Goal: Register for event/course

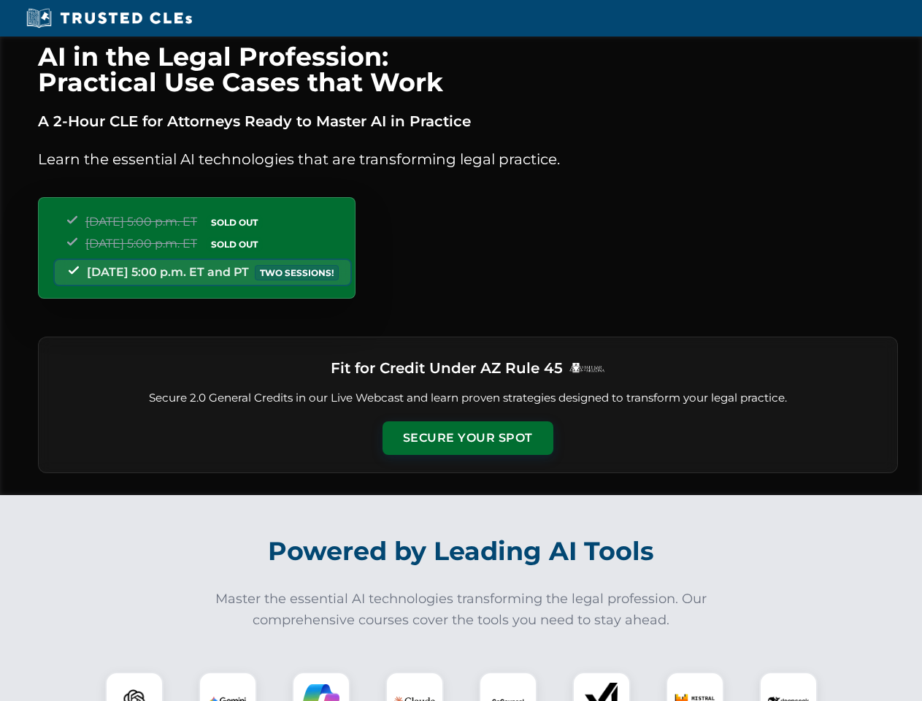
click at [467, 438] on button "Secure Your Spot" at bounding box center [468, 438] width 171 height 34
click at [134, 686] on img at bounding box center [134, 701] width 42 height 42
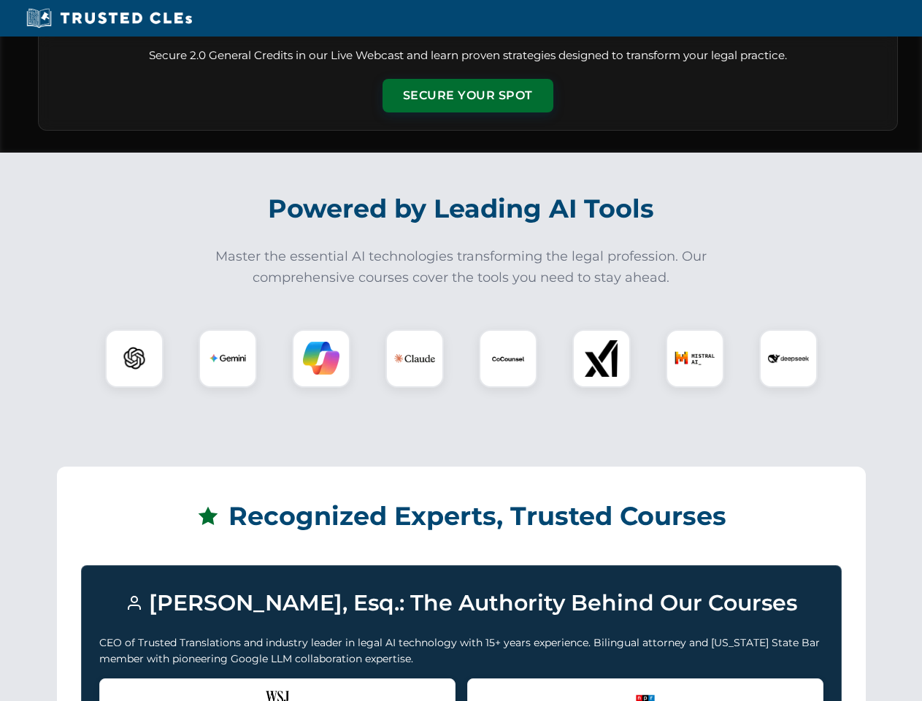
click at [228, 686] on div "Recognized by the WSJ [PERSON_NAME] was featured for his expertise in AI legal …" at bounding box center [277, 707] width 356 height 58
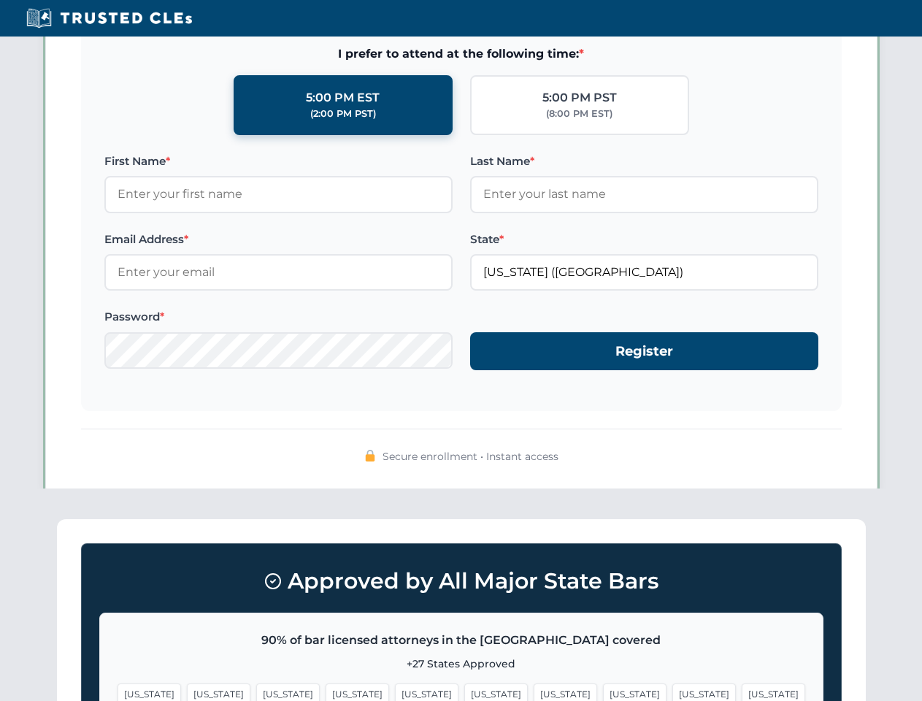
click at [534, 686] on span "[US_STATE]" at bounding box center [566, 693] width 64 height 21
click at [672, 686] on span "[US_STATE]" at bounding box center [704, 693] width 64 height 21
